Goal: Task Accomplishment & Management: Manage account settings

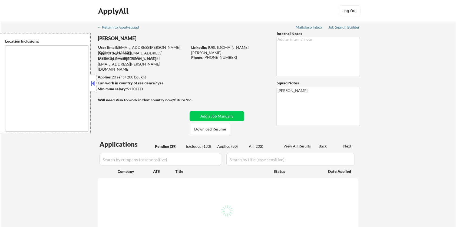
type textarea "[GEOGRAPHIC_DATA], [GEOGRAPHIC_DATA], [GEOGRAPHIC_DATA] [GEOGRAPHIC_DATA], [GEO…"
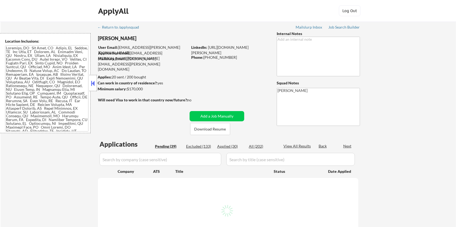
select select ""pending""
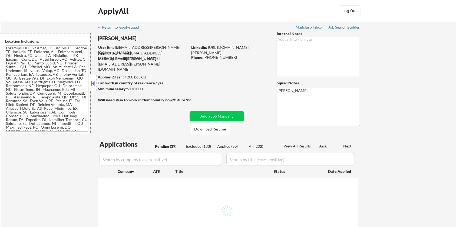
select select ""pending""
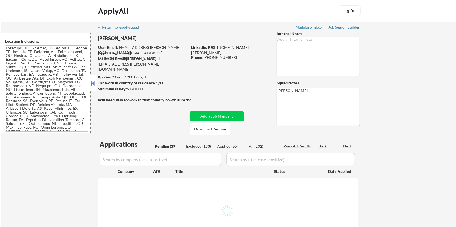
select select ""pending""
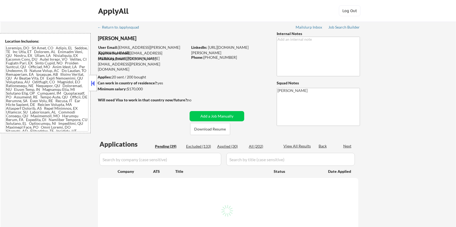
select select ""pending""
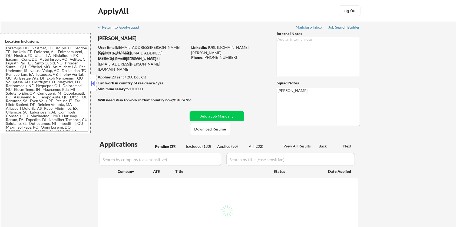
select select ""pending""
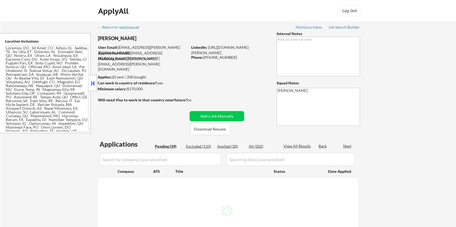
select select ""pending""
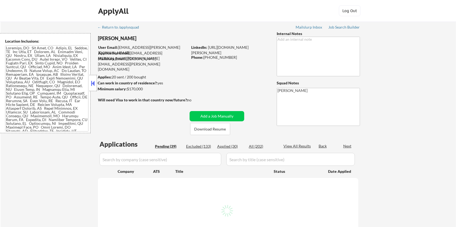
select select ""pending""
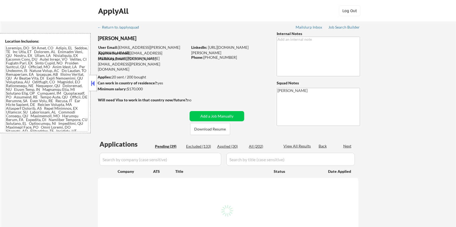
select select ""pending""
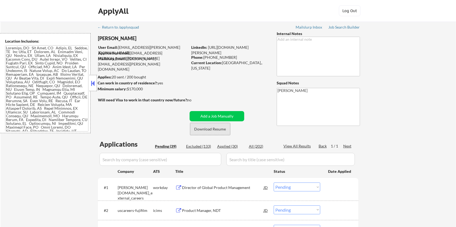
click at [209, 131] on button "Download Resume" at bounding box center [210, 129] width 40 height 12
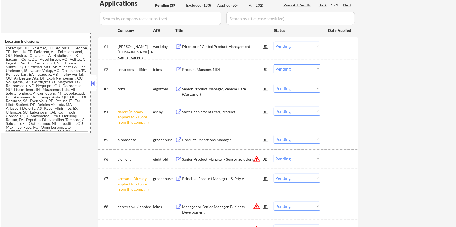
scroll to position [144, 0]
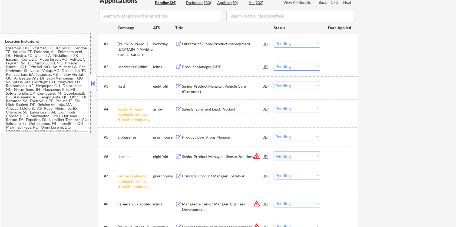
click at [189, 107] on div "Sales Enablement Lead, Product" at bounding box center [223, 109] width 82 height 5
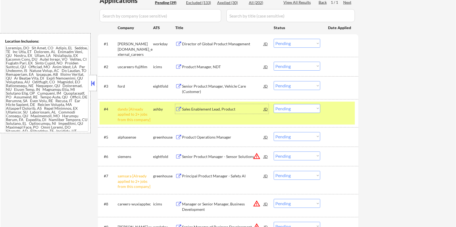
click at [304, 107] on select "Choose an option... Pending Applied Excluded (Questions) Excluded (Expired) Exc…" at bounding box center [296, 108] width 46 height 9
click at [273, 104] on select "Choose an option... Pending Applied Excluded (Questions) Excluded (Expired) Exc…" at bounding box center [296, 108] width 46 height 9
select select ""pending""
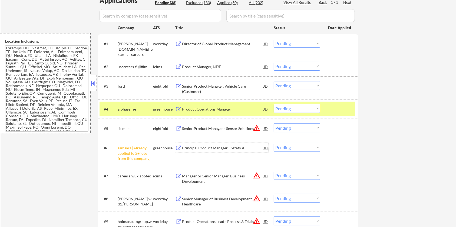
click at [203, 147] on div "Principal Product Manager - Safety AI" at bounding box center [223, 148] width 82 height 5
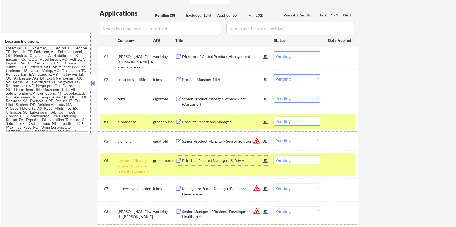
scroll to position [0, 0]
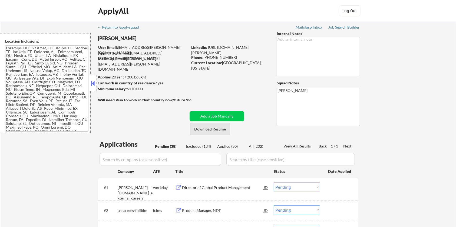
click at [213, 130] on button "Download Resume" at bounding box center [210, 129] width 40 height 12
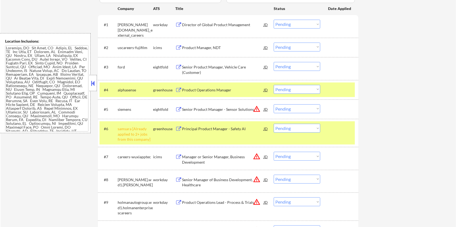
scroll to position [180, 0]
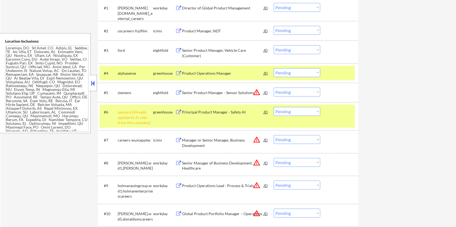
click at [291, 112] on select "Choose an option... Pending Applied Excluded (Questions) Excluded (Expired) Exc…" at bounding box center [296, 111] width 46 height 9
click at [273, 107] on select "Choose an option... Pending Applied Excluded (Questions) Excluded (Expired) Exc…" at bounding box center [296, 111] width 46 height 9
select select ""pending""
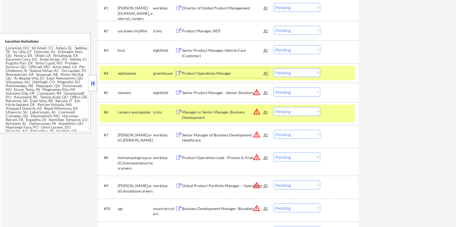
click at [196, 73] on div "Product Operations Manager" at bounding box center [223, 73] width 82 height 5
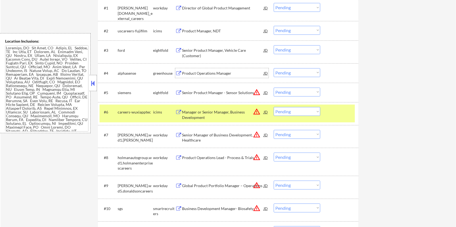
click at [299, 74] on select "Choose an option... Pending Applied Excluded (Questions) Excluded (Expired) Exc…" at bounding box center [296, 72] width 46 height 9
click at [273, 68] on select "Choose an option... Pending Applied Excluded (Questions) Excluded (Expired) Exc…" at bounding box center [296, 72] width 46 height 9
select select ""pending""
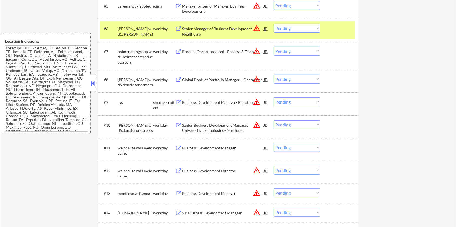
scroll to position [288, 0]
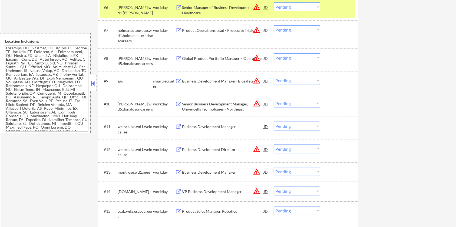
click at [201, 125] on div "Business Development Manager" at bounding box center [223, 126] width 82 height 5
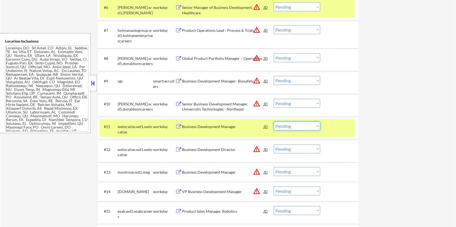
click at [302, 125] on select "Choose an option... Pending Applied Excluded (Questions) Excluded (Expired) Exc…" at bounding box center [296, 126] width 46 height 9
click at [273, 122] on select "Choose an option... Pending Applied Excluded (Questions) Excluded (Expired) Exc…" at bounding box center [296, 126] width 46 height 9
select select ""pending""
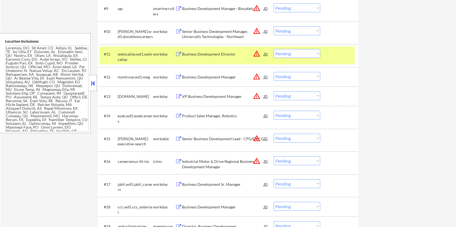
scroll to position [396, 0]
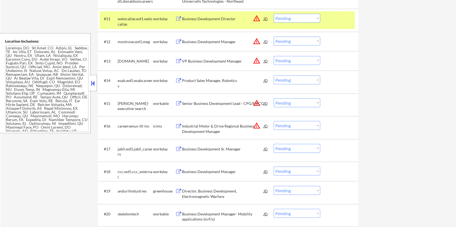
click at [210, 79] on div "Product Sales Manager, Robotics" at bounding box center [223, 80] width 82 height 5
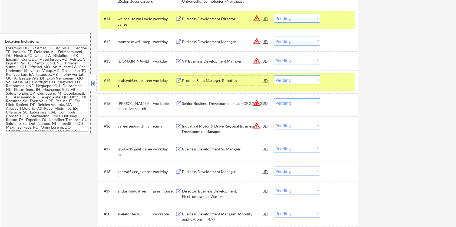
click at [302, 79] on select "Choose an option... Pending Applied Excluded (Questions) Excluded (Expired) Exc…" at bounding box center [296, 80] width 46 height 9
click at [273, 76] on select "Choose an option... Pending Applied Excluded (Questions) Excluded (Expired) Exc…" at bounding box center [296, 80] width 46 height 9
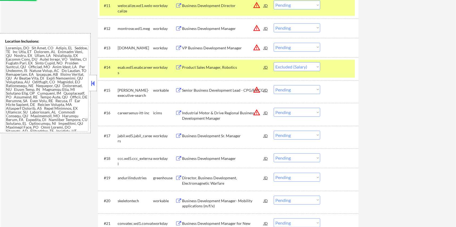
scroll to position [432, 0]
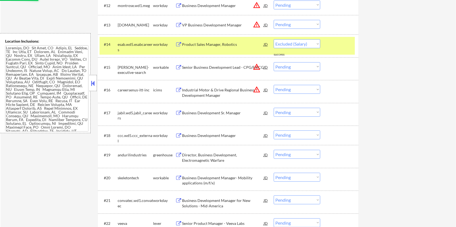
select select ""pending""
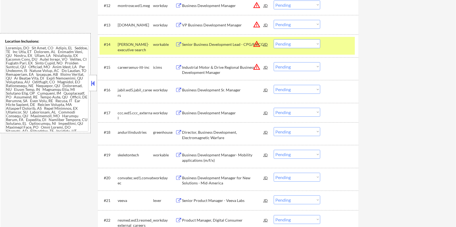
click at [190, 88] on div "Business Development Sr. Manager" at bounding box center [223, 90] width 82 height 5
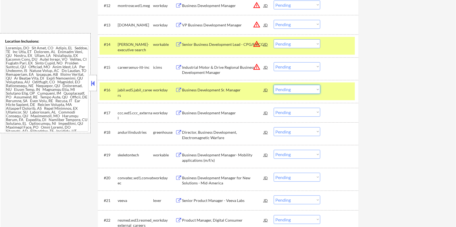
click at [296, 88] on select "Choose an option... Pending Applied Excluded (Questions) Excluded (Expired) Exc…" at bounding box center [296, 89] width 46 height 9
click at [273, 85] on select "Choose an option... Pending Applied Excluded (Questions) Excluded (Expired) Exc…" at bounding box center [296, 89] width 46 height 9
select select ""pending""
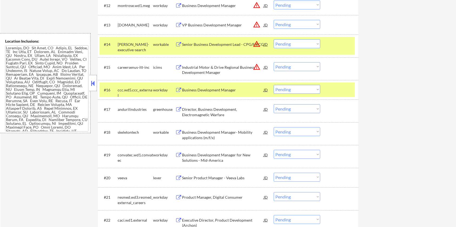
click at [197, 92] on div "Business Development Manager" at bounding box center [223, 90] width 82 height 5
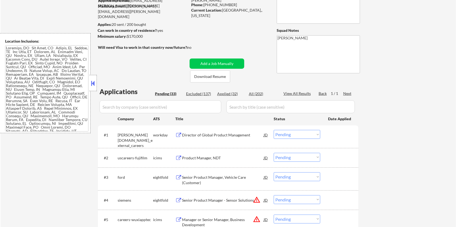
scroll to position [36, 0]
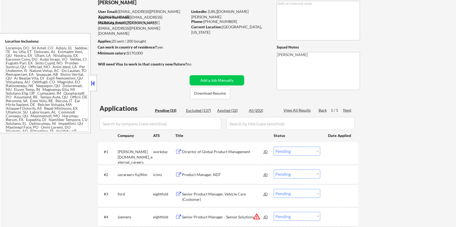
click at [229, 109] on div "Applied (32)" at bounding box center [230, 110] width 27 height 5
select select ""applied""
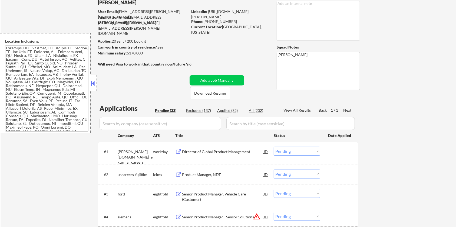
select select ""applied""
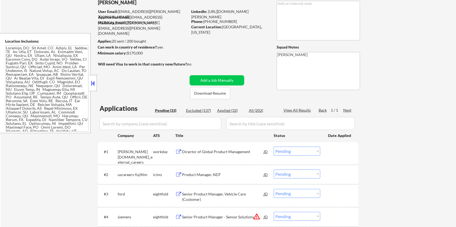
select select ""applied""
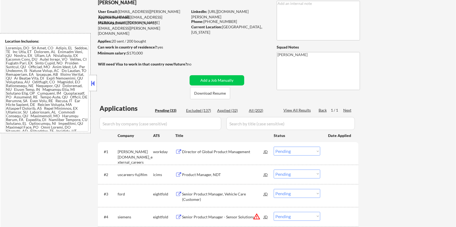
select select ""applied""
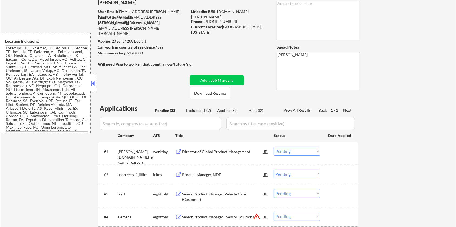
select select ""applied""
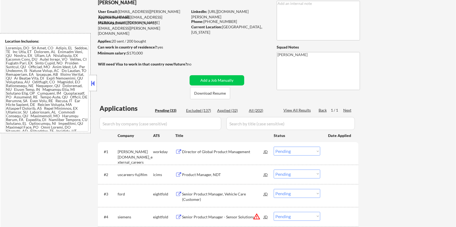
select select ""applied""
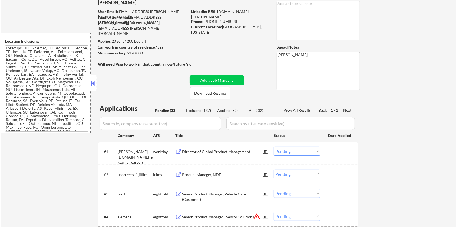
select select ""applied""
